Goal: Find specific page/section: Find specific page/section

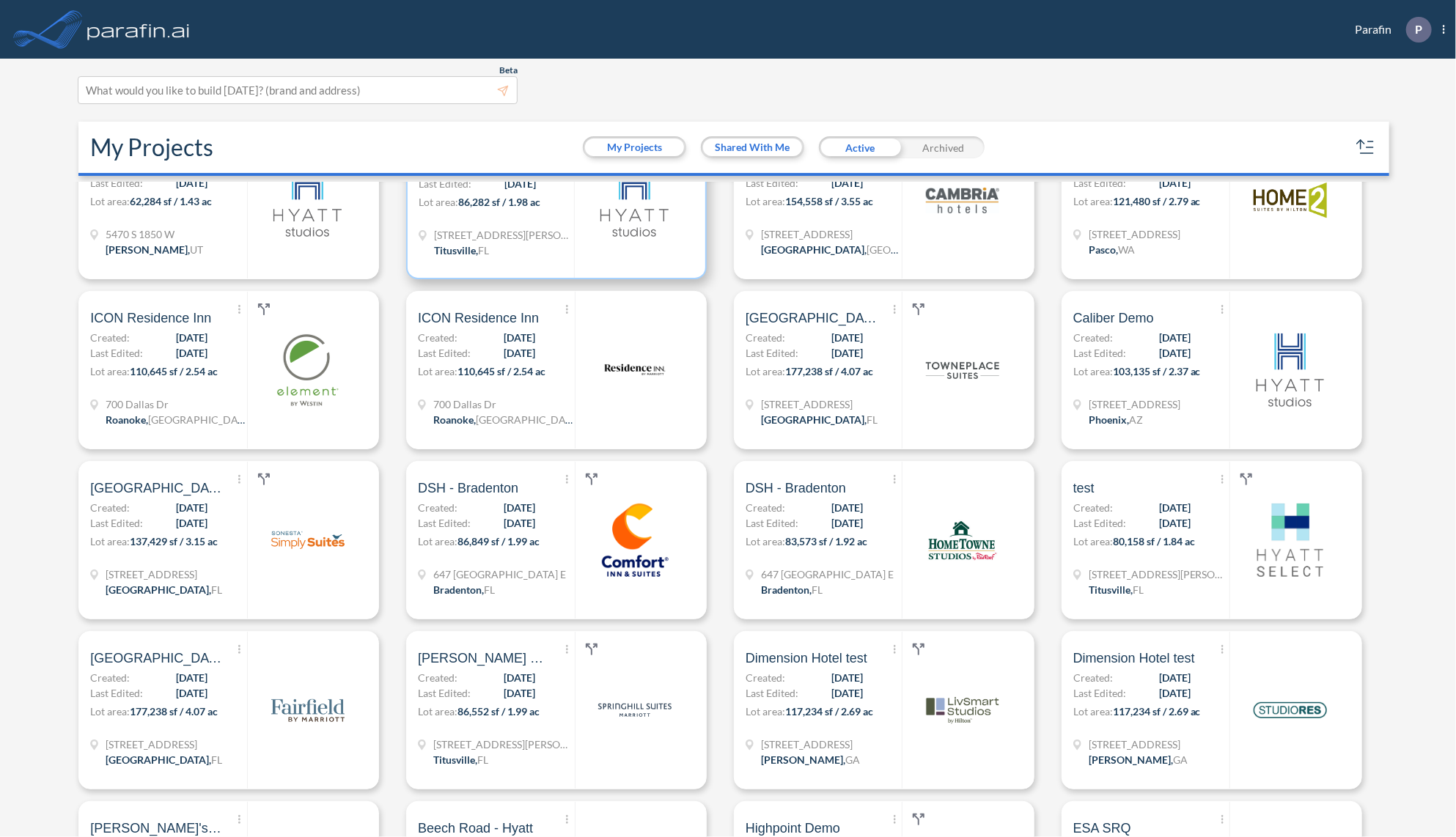
scroll to position [1994, 0]
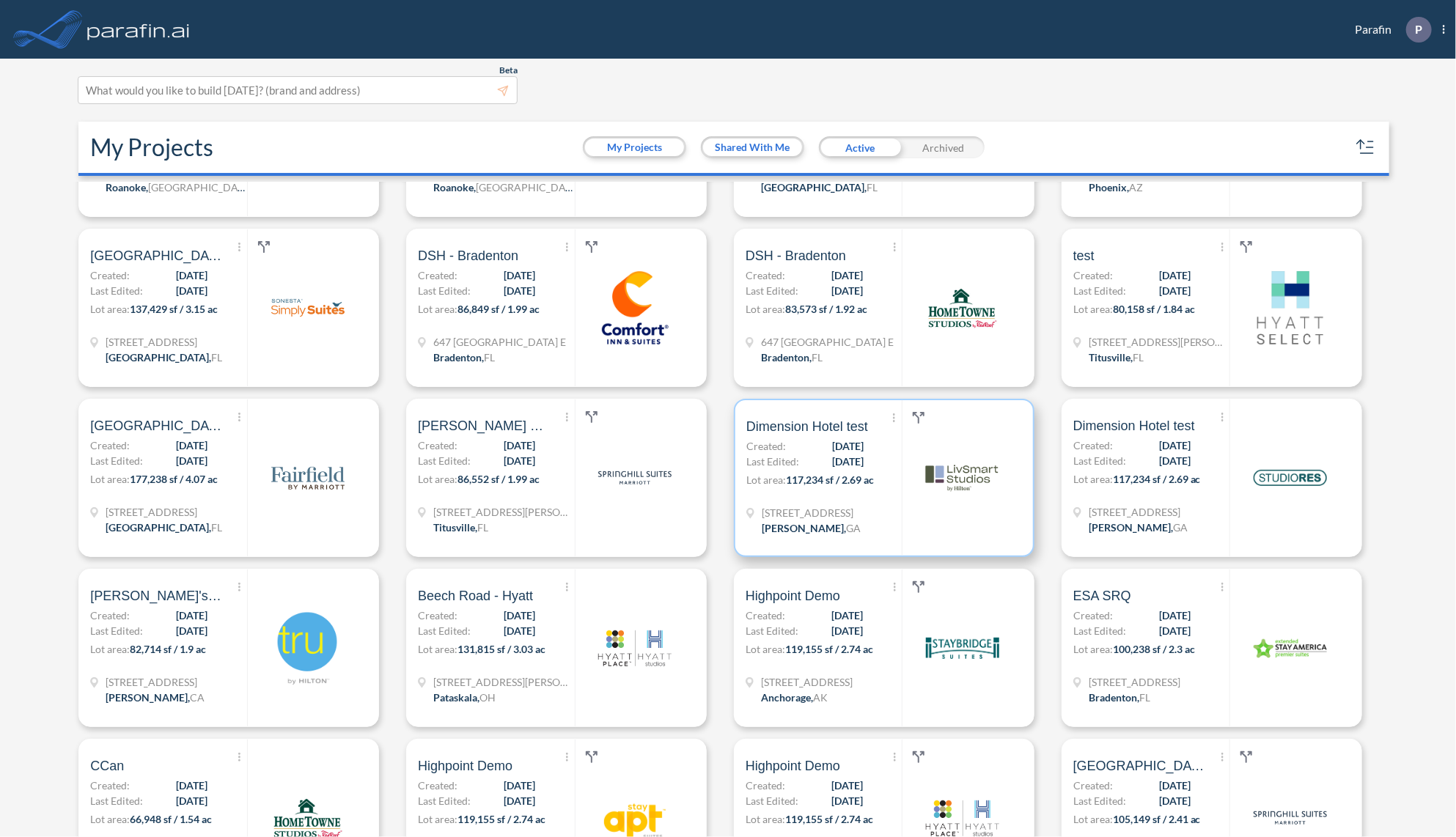
click at [853, 472] on p "Lot area: 117,234 sf / 2.69 ac" at bounding box center [824, 482] width 156 height 21
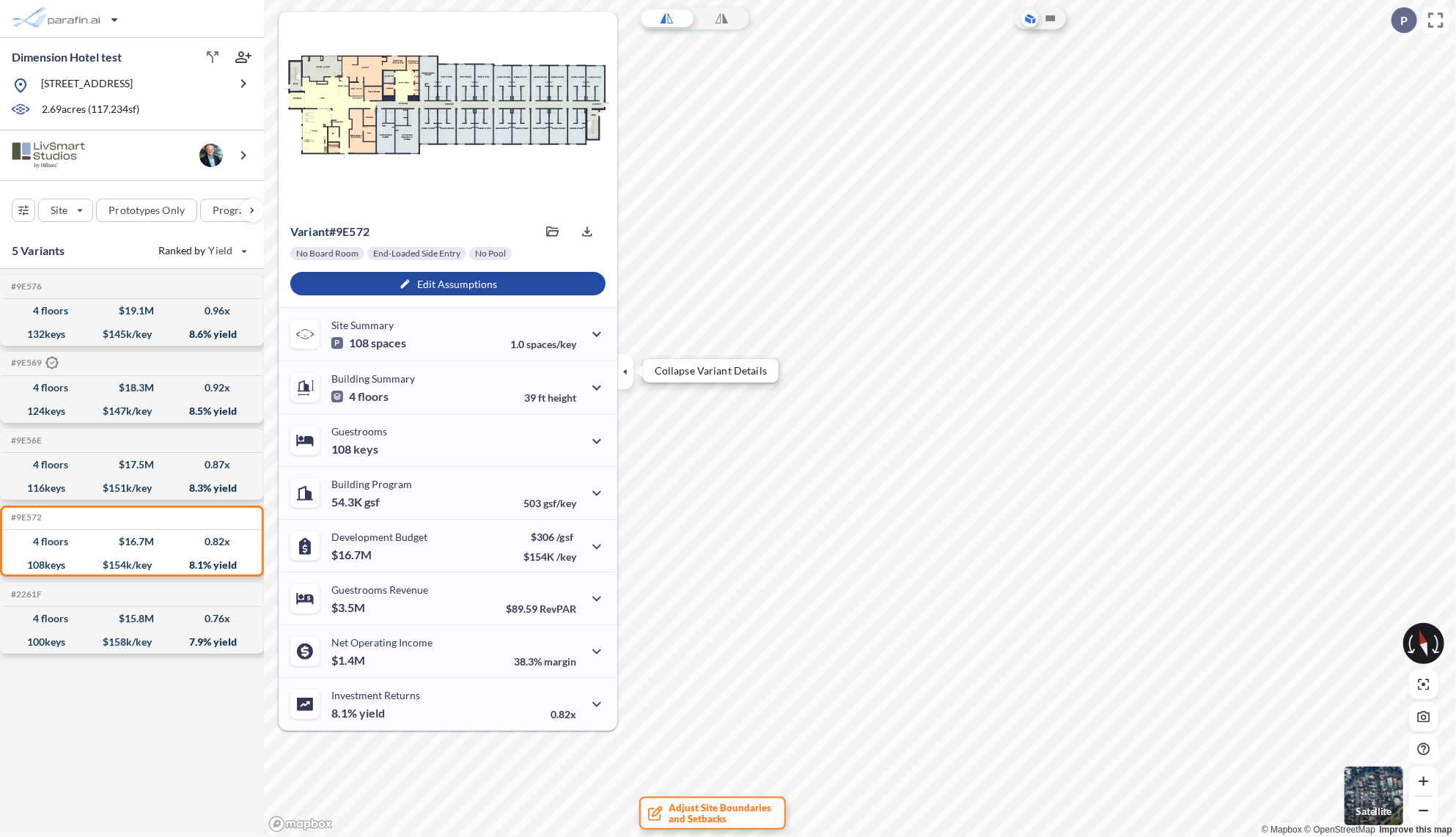
click at [621, 365] on icon "button" at bounding box center [625, 371] width 16 height 16
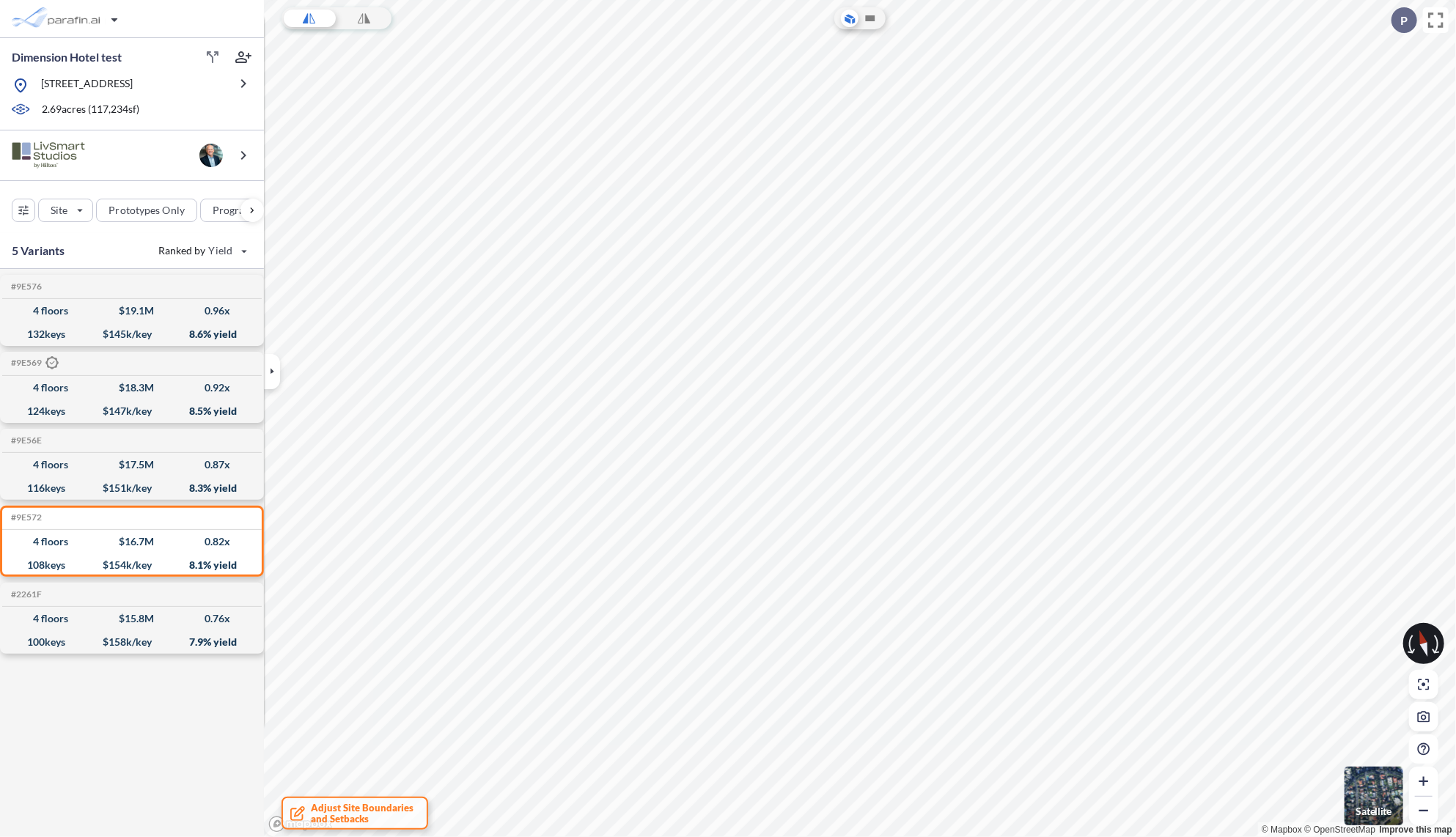
click at [1361, 774] on img "button" at bounding box center [1374, 796] width 59 height 59
click at [106, 23] on div "button" at bounding box center [67, 19] width 123 height 29
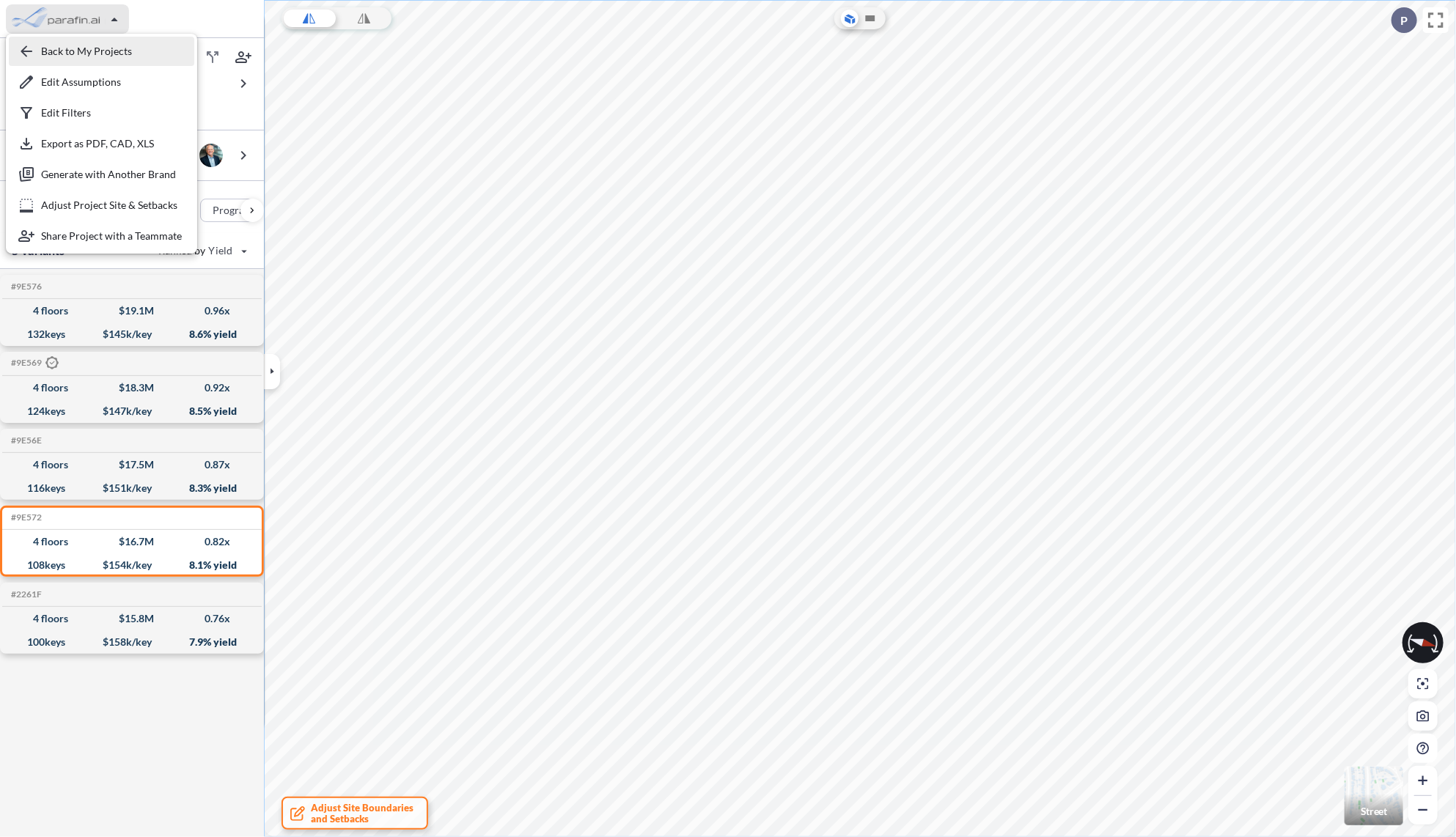
click at [86, 59] on div "button" at bounding box center [101, 51] width 185 height 29
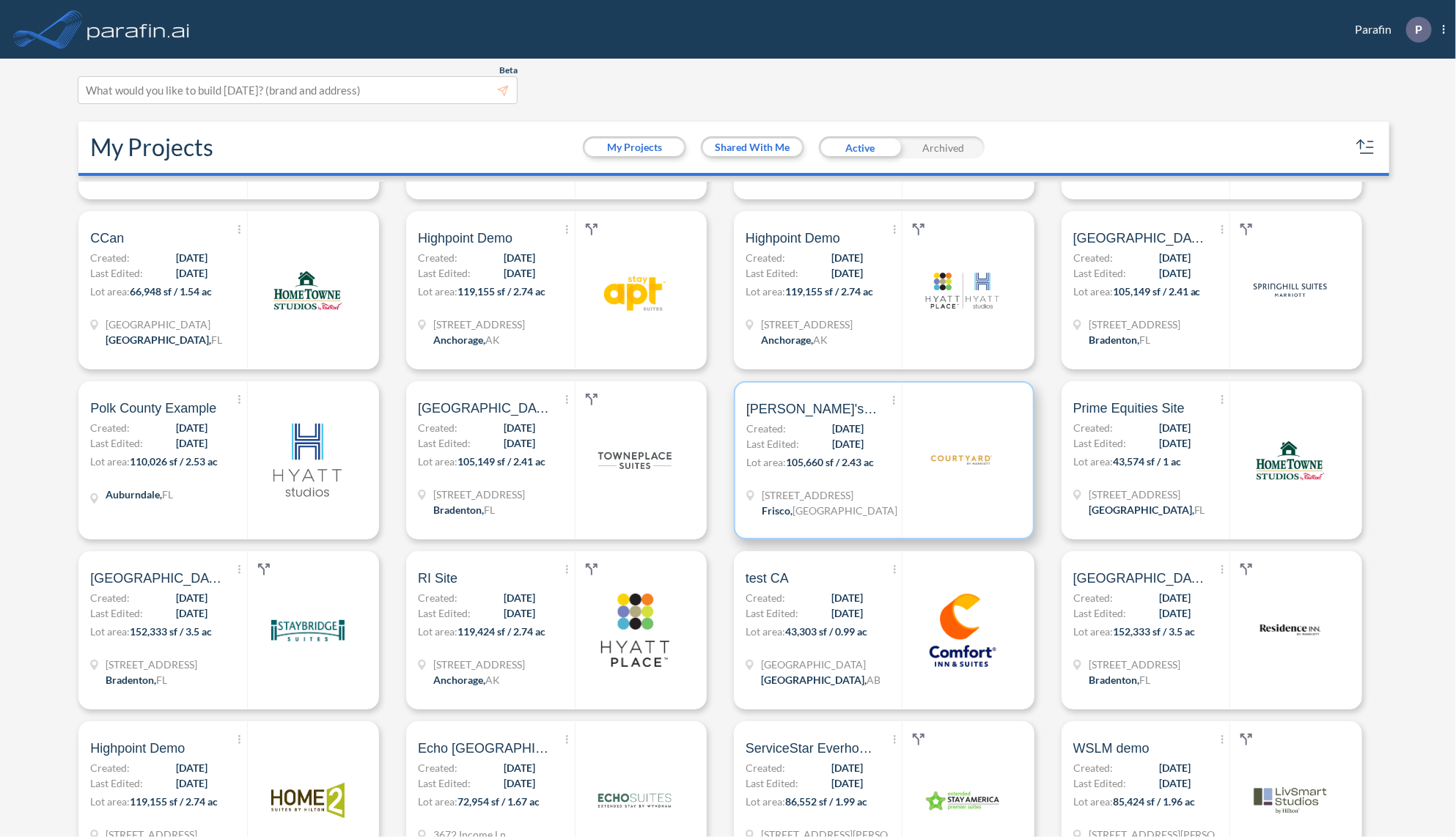
scroll to position [2229, 0]
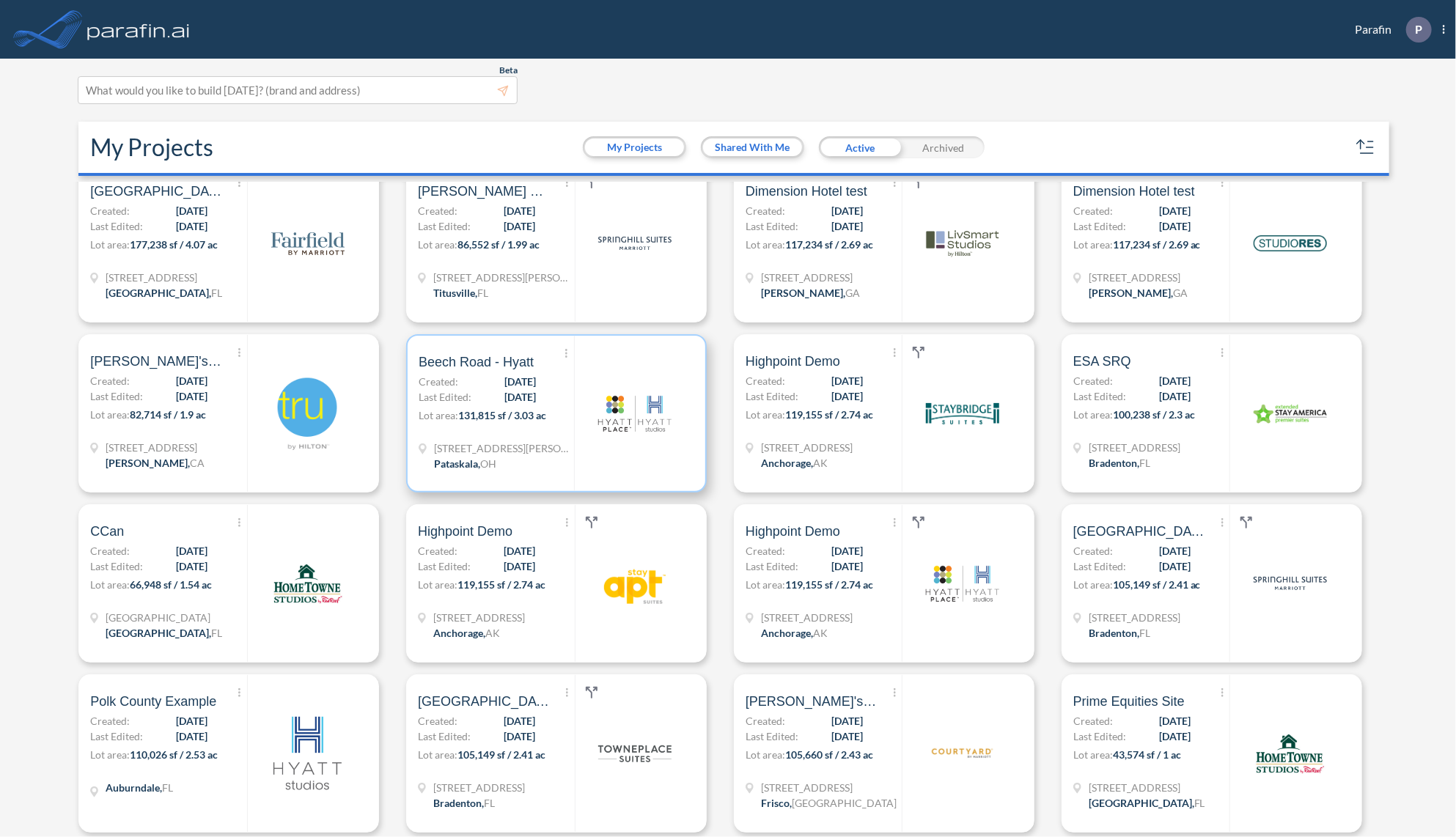
click at [598, 420] on img at bounding box center [635, 413] width 74 height 74
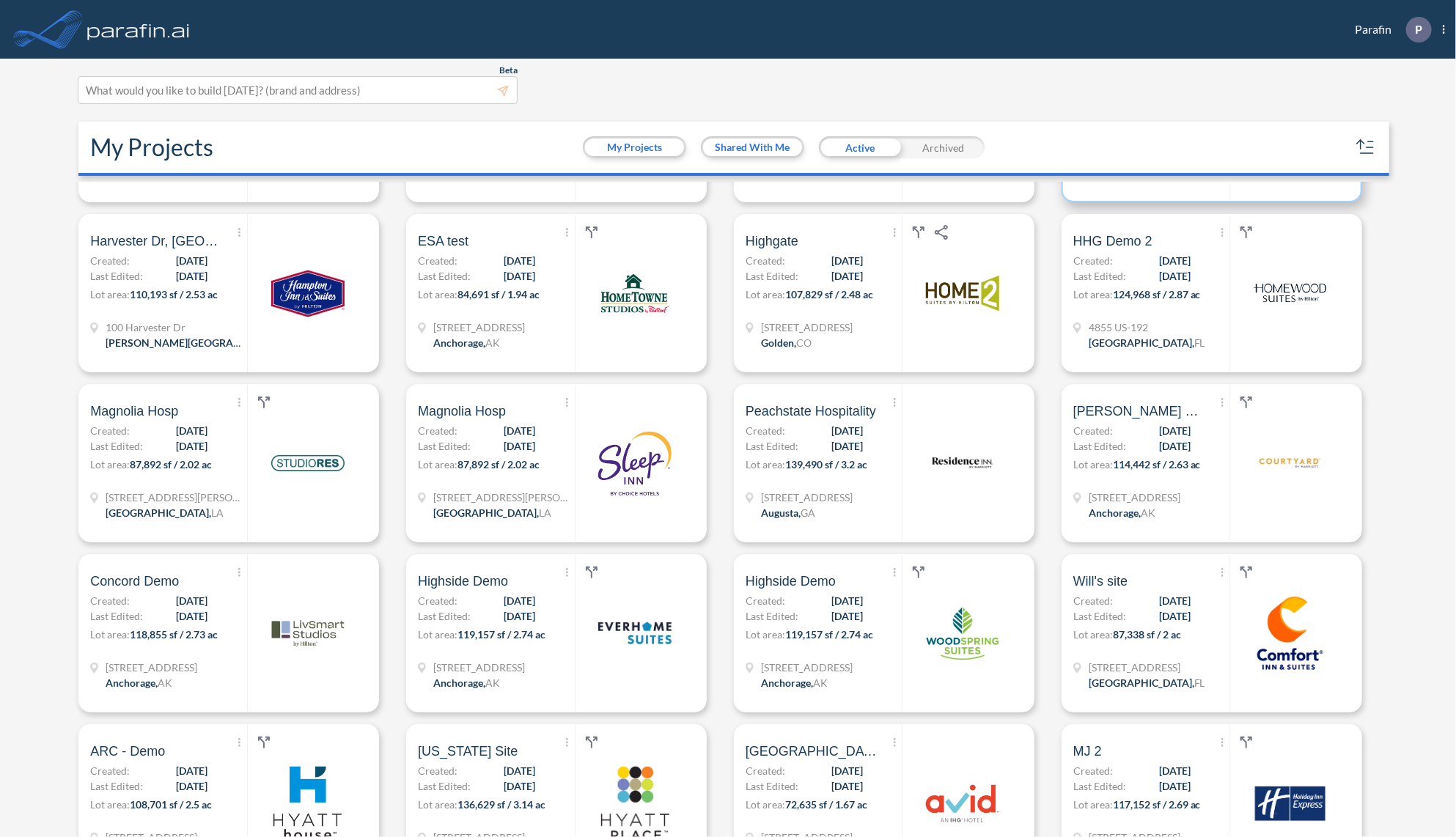
scroll to position [3753, 0]
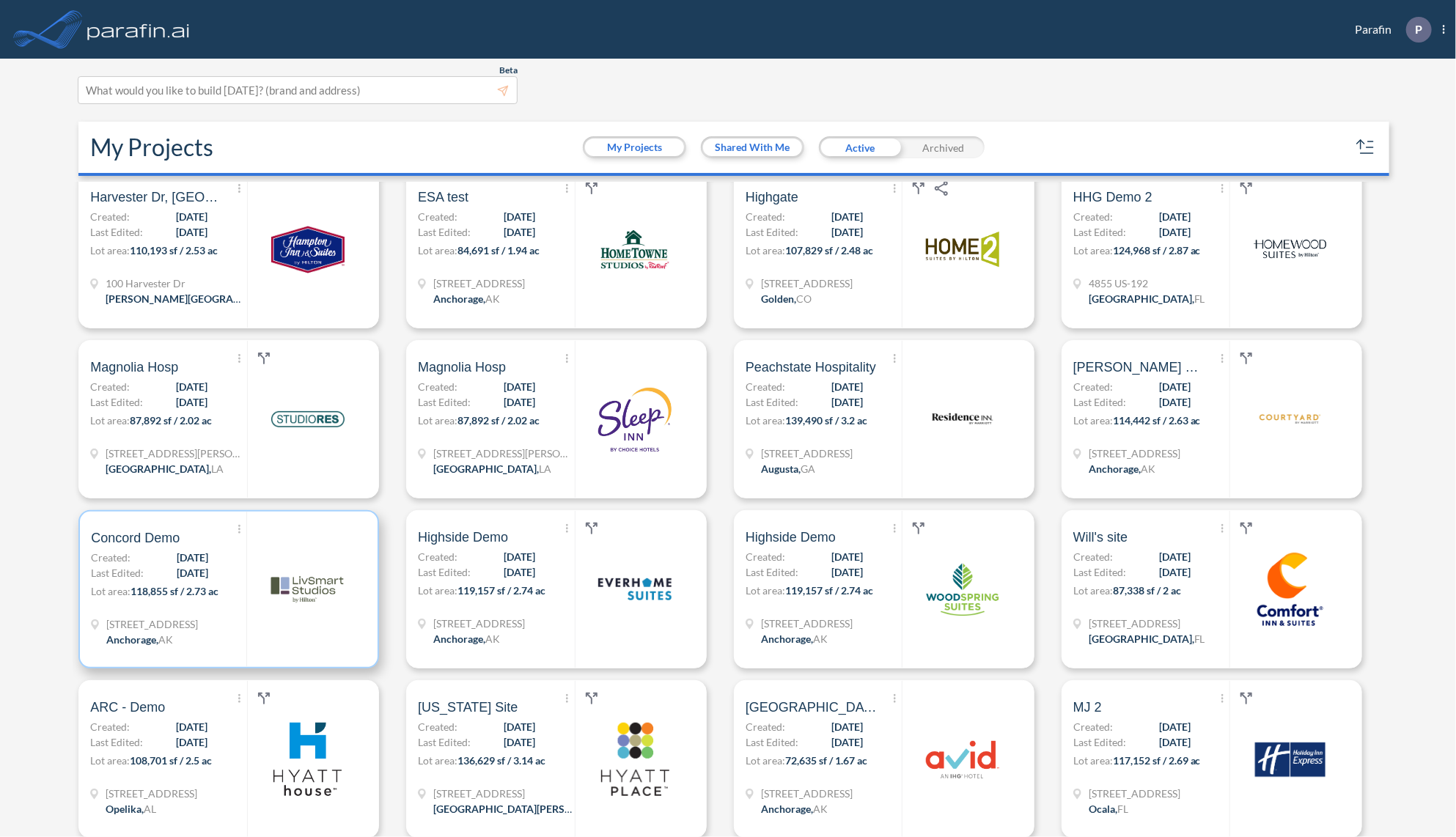
click at [223, 587] on p "Lot area: 118,855 sf / 2.73 ac" at bounding box center [168, 594] width 156 height 21
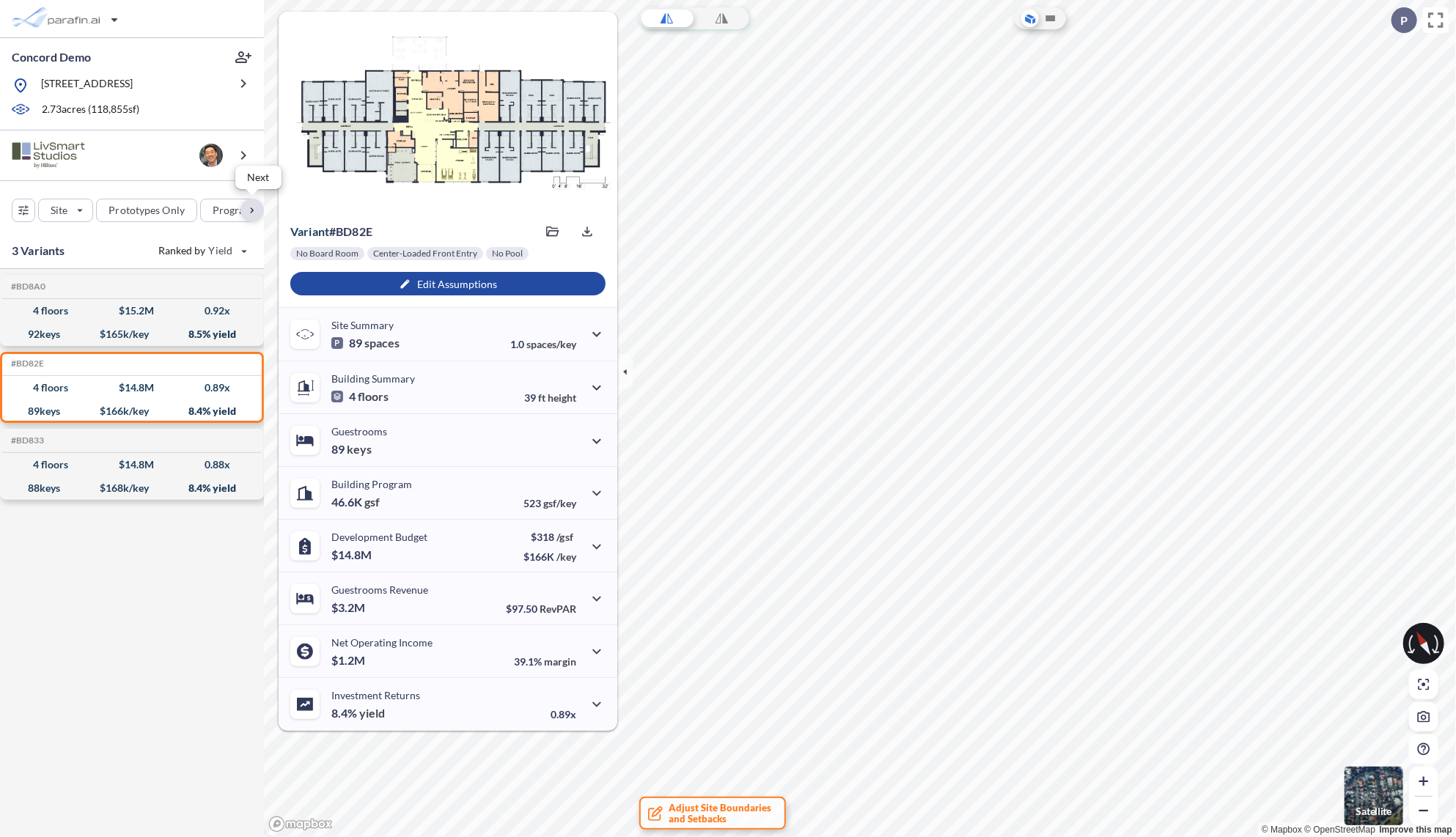
click at [253, 212] on div "button" at bounding box center [252, 210] width 23 height 23
click at [154, 212] on div "button" at bounding box center [139, 210] width 72 height 23
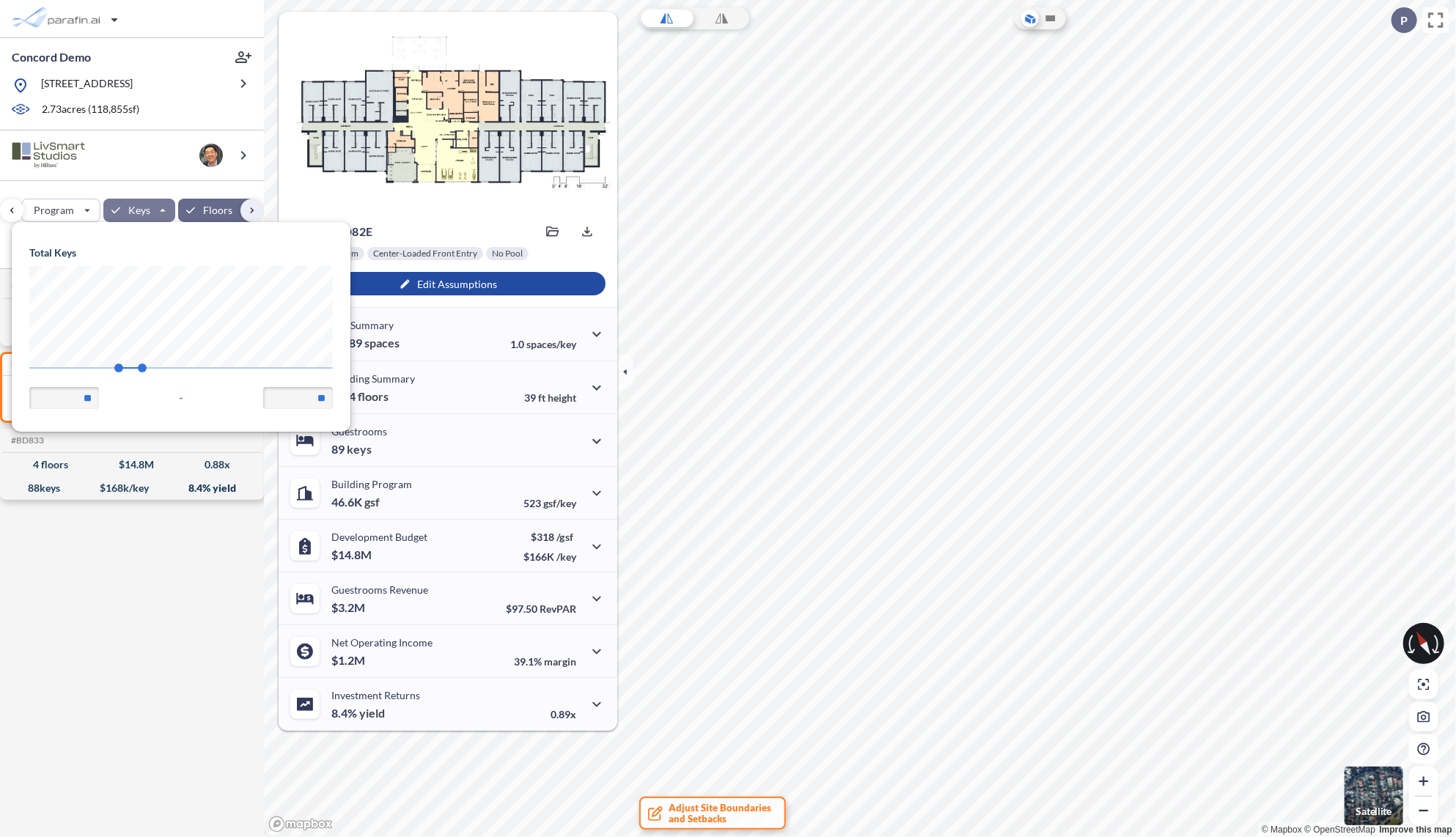
scroll to position [208, 338]
type input "***"
click at [236, 363] on span "116" at bounding box center [235, 367] width 9 height 9
click at [201, 576] on div "#BD8A0 Development Report Design Report 4 floors $ 15.2 M 0.92 x 92 keys $ 165 …" at bounding box center [132, 553] width 264 height 568
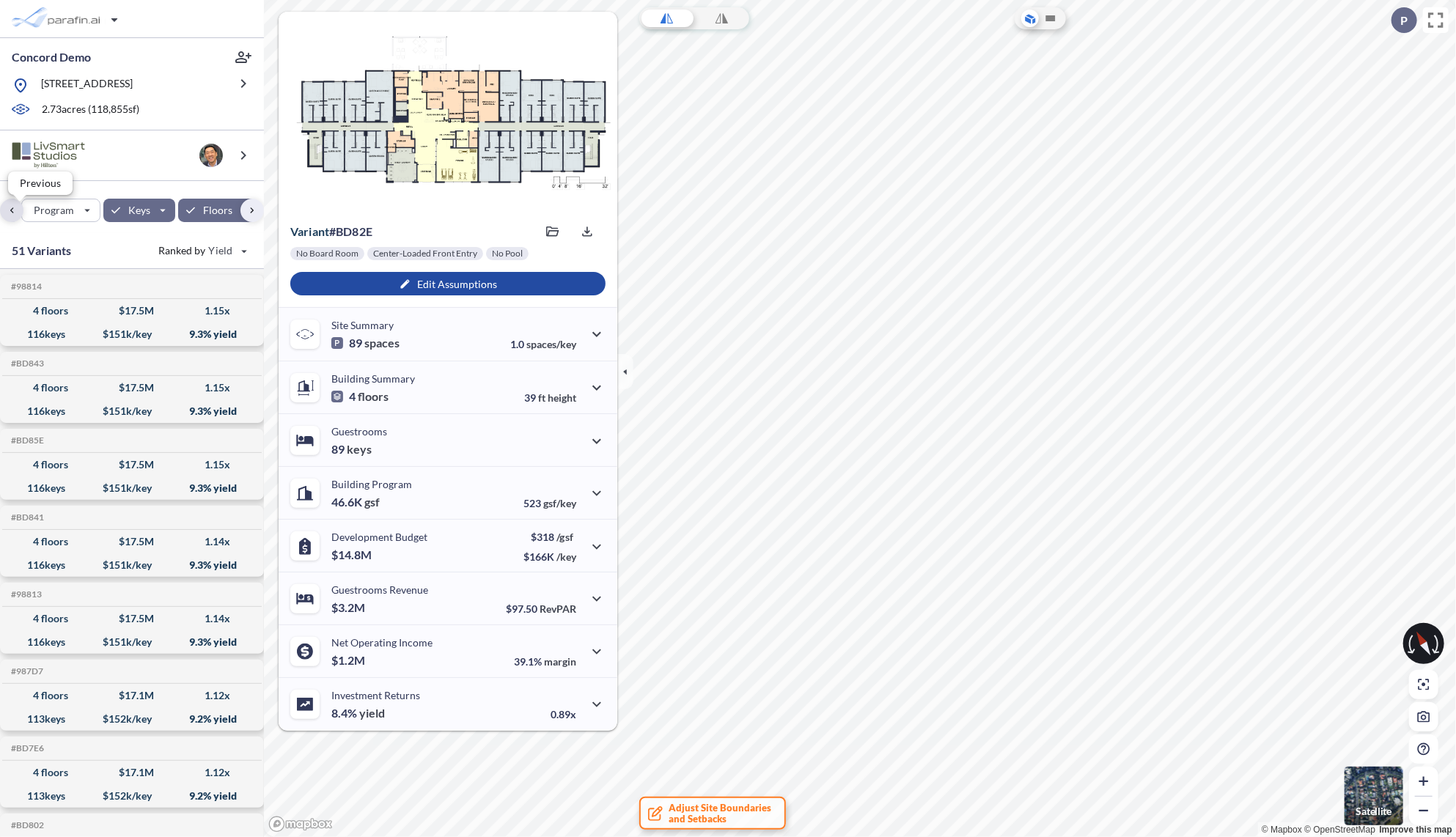
scroll to position [0, 29]
click at [146, 211] on div "button" at bounding box center [117, 210] width 100 height 22
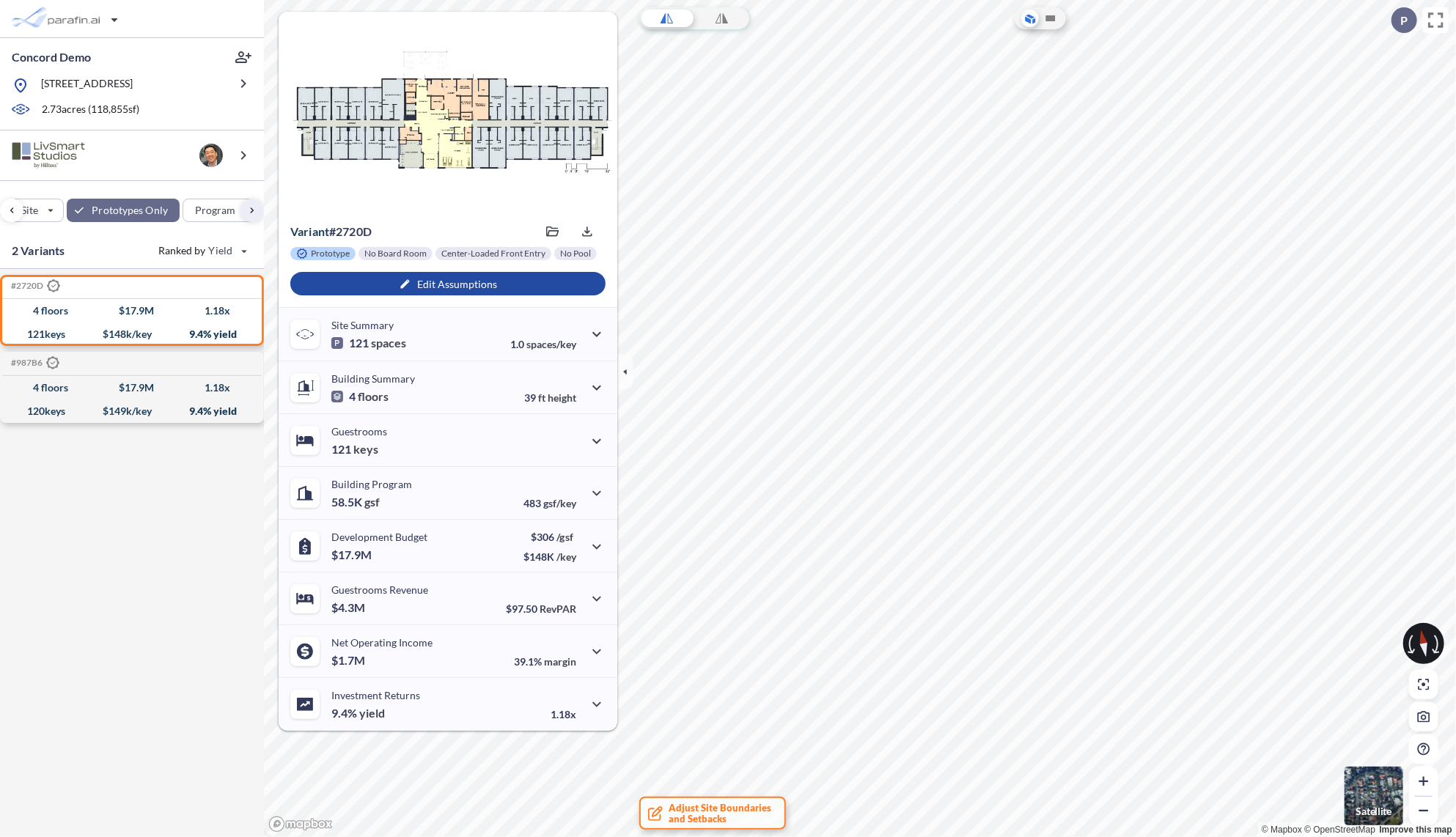
click at [1366, 794] on img "button" at bounding box center [1374, 796] width 59 height 59
click at [619, 373] on icon "button" at bounding box center [625, 371] width 16 height 16
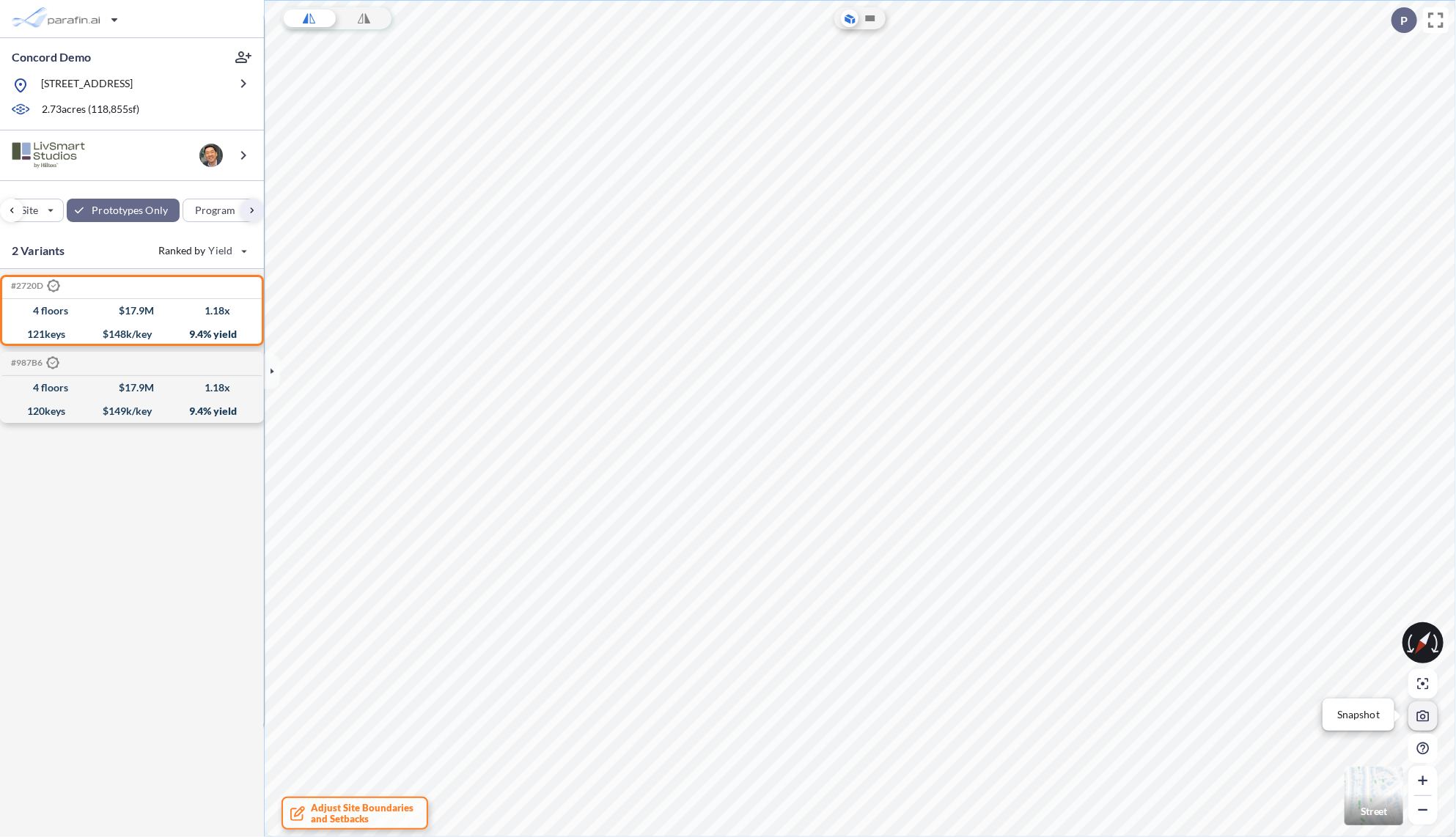
click at [1424, 715] on icon "button" at bounding box center [1423, 717] width 12 height 11
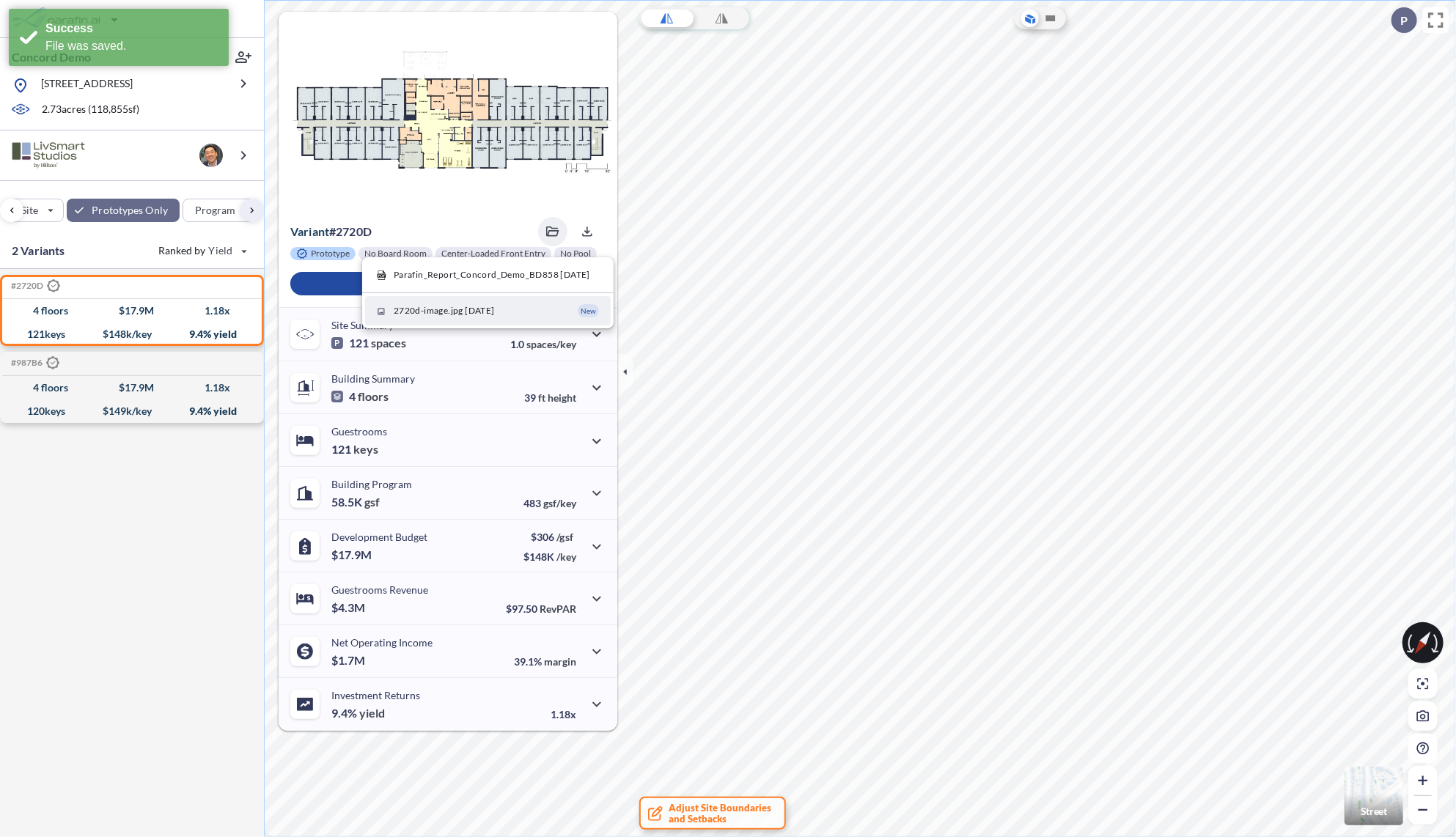
click at [494, 307] on span "2720d-image.jpg [DATE]" at bounding box center [444, 311] width 102 height 13
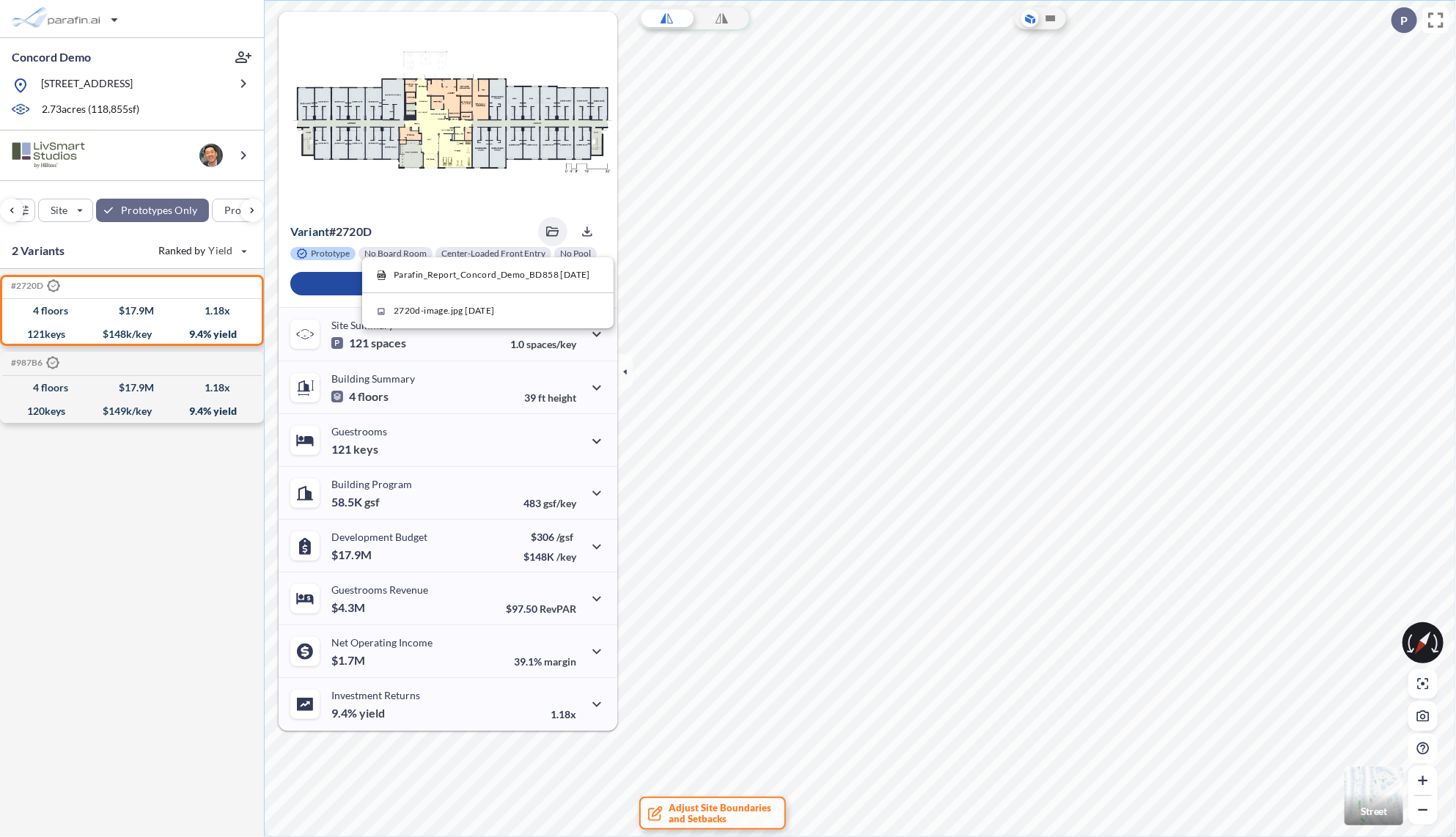
scroll to position [0, 29]
